Goal: Task Accomplishment & Management: Use online tool/utility

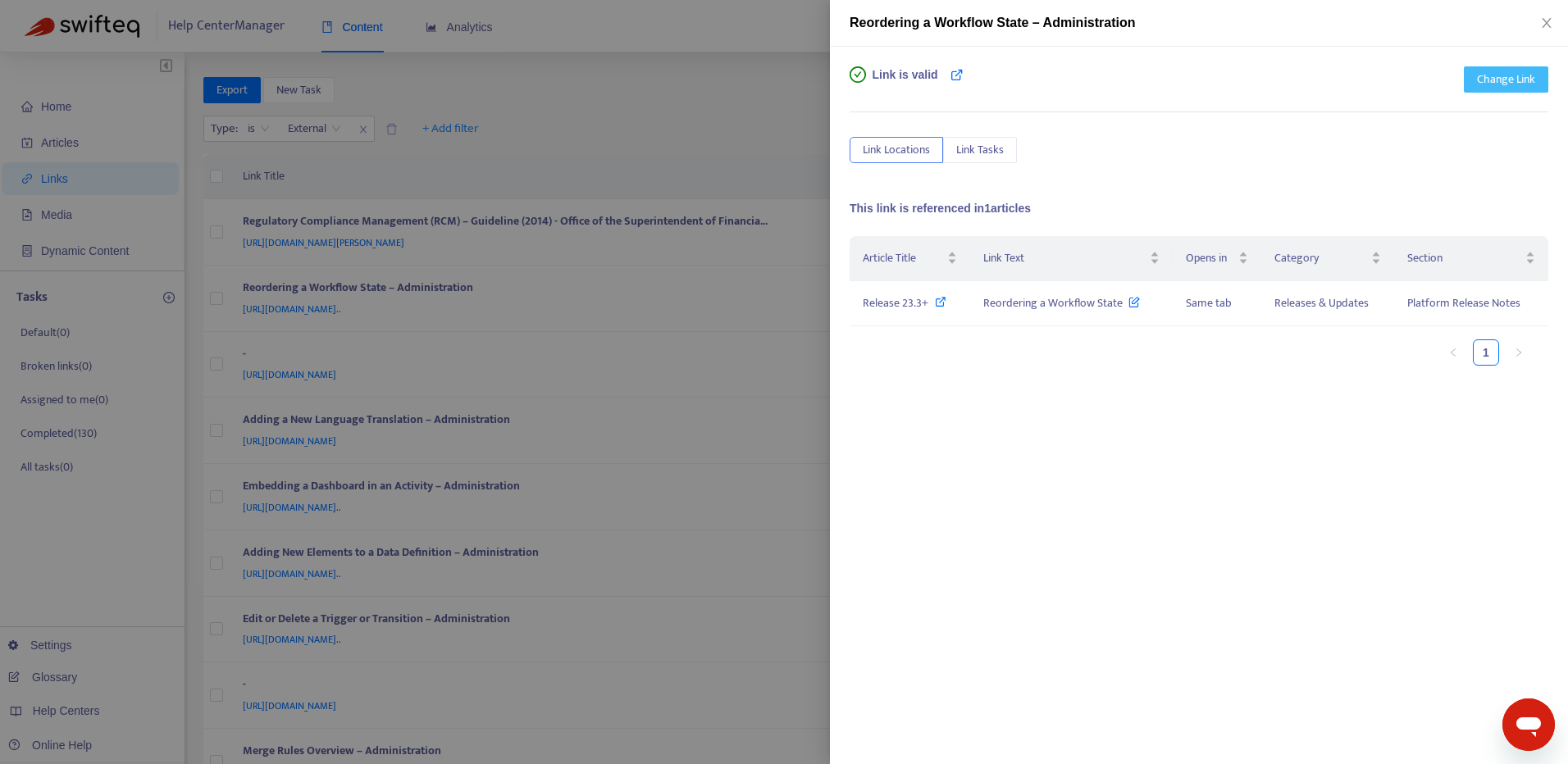
click at [1504, 78] on span "Change Link" at bounding box center [1506, 79] width 58 height 18
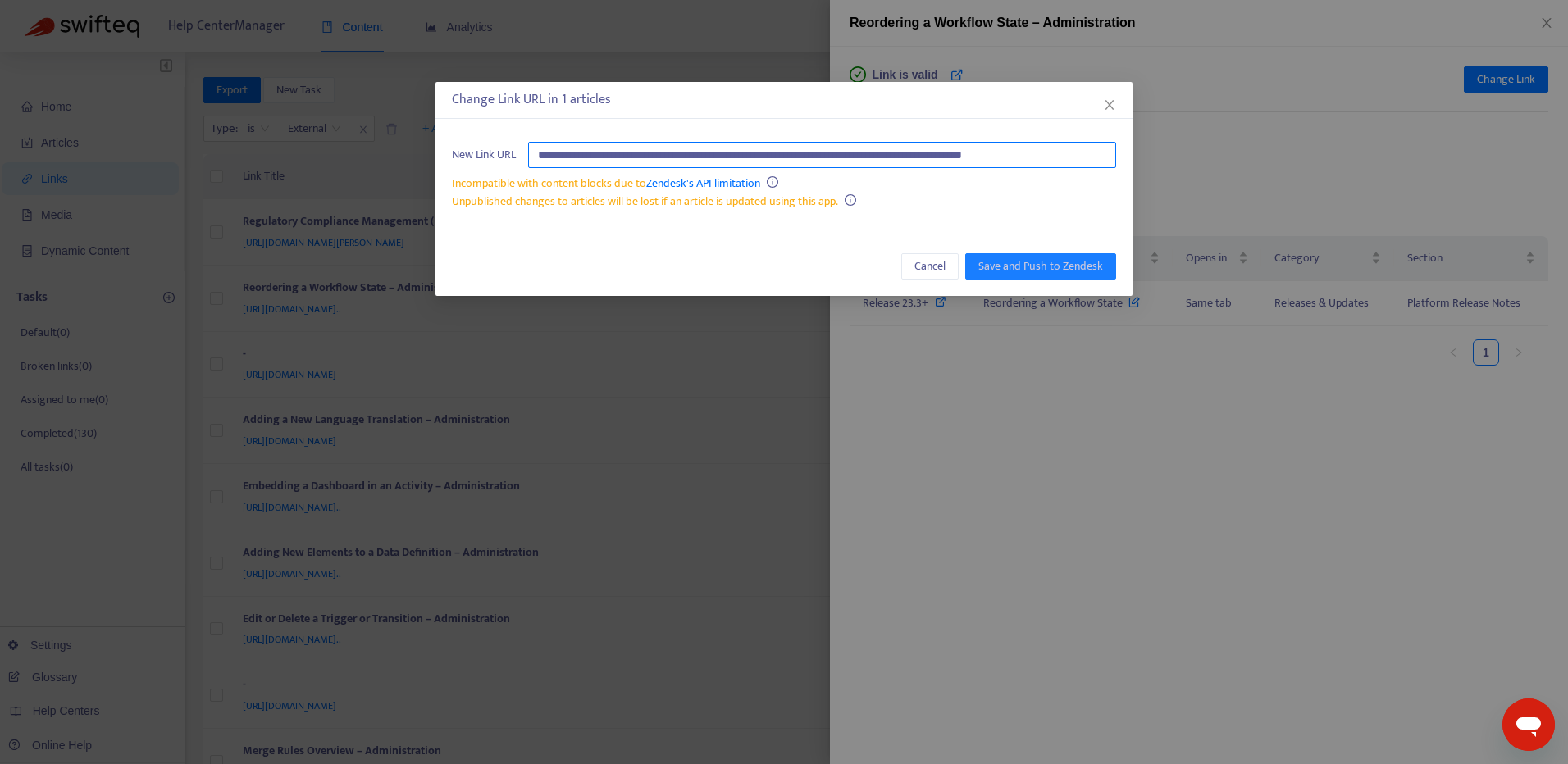
click at [917, 156] on input "**********" at bounding box center [822, 155] width 588 height 27
paste input "text"
type input "**********"
